Goal: Information Seeking & Learning: Learn about a topic

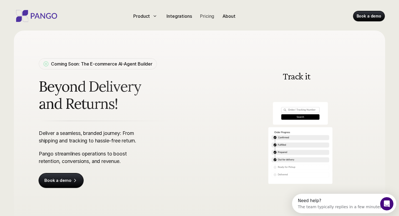
click at [207, 17] on p "Pricing" at bounding box center [207, 16] width 14 height 7
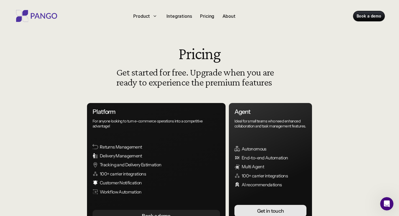
click at [118, 10] on div "Product Integrations Pricing About Book a demo" at bounding box center [200, 15] width 388 height 30
drag, startPoint x: 56, startPoint y: 10, endPoint x: 55, endPoint y: 14, distance: 4.1
click at [56, 10] on img at bounding box center [36, 16] width 44 height 12
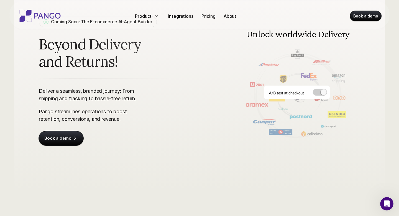
scroll to position [58, 0]
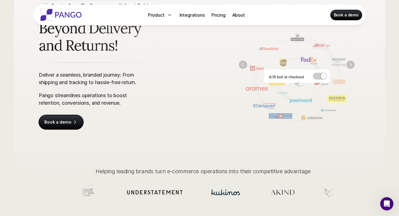
click at [319, 76] on img at bounding box center [296, 64] width 127 height 128
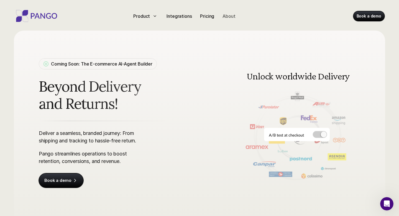
click at [230, 16] on p "About" at bounding box center [228, 16] width 13 height 7
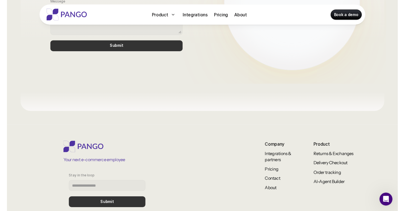
scroll to position [493, 0]
